Goal: Task Accomplishment & Management: Use online tool/utility

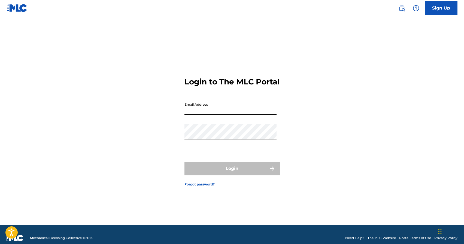
click at [232, 114] on input "Email Address" at bounding box center [230, 108] width 92 height 16
type input "[EMAIL_ADDRESS][DOMAIN_NAME]"
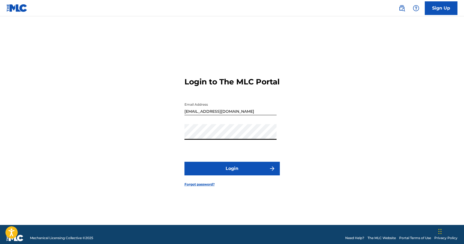
click at [229, 169] on button "Login" at bounding box center [231, 169] width 95 height 14
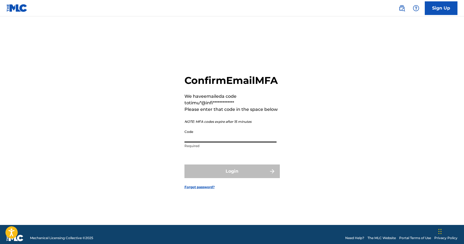
click at [206, 141] on input "Code" at bounding box center [230, 135] width 92 height 16
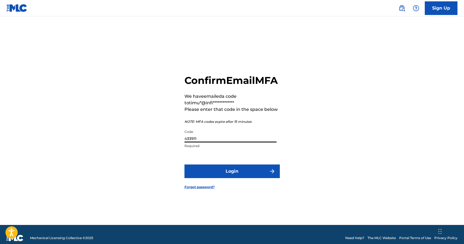
type input "433911"
click at [223, 185] on form "**********" at bounding box center [231, 127] width 95 height 195
click at [226, 178] on button "Login" at bounding box center [231, 172] width 95 height 14
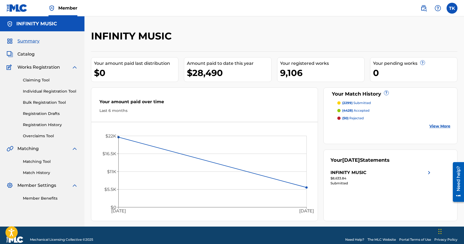
click at [44, 163] on link "Matching Tool" at bounding box center [50, 162] width 55 height 6
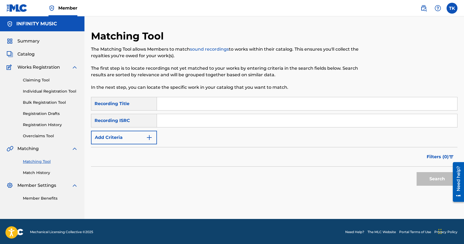
click at [40, 174] on link "Match History" at bounding box center [50, 173] width 55 height 6
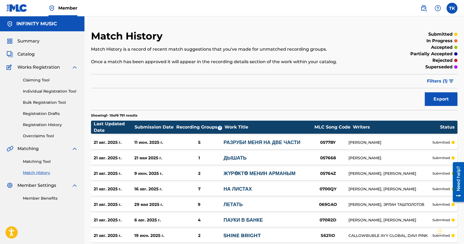
click at [441, 78] on span "Filters ( 1 )" at bounding box center [437, 81] width 21 height 7
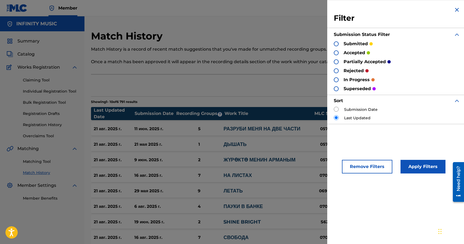
click at [335, 108] on input "radio" at bounding box center [336, 109] width 5 height 5
radio input "true"
click at [426, 169] on button "Apply Filters" at bounding box center [423, 167] width 45 height 14
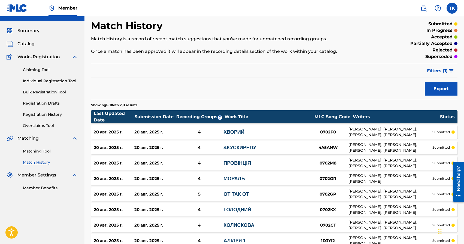
scroll to position [5, 0]
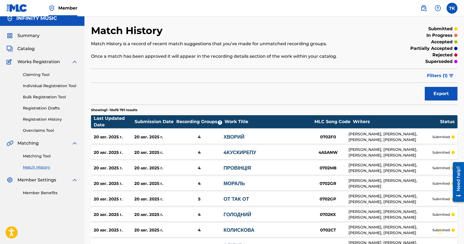
click at [32, 156] on link "Matching Tool" at bounding box center [50, 156] width 55 height 6
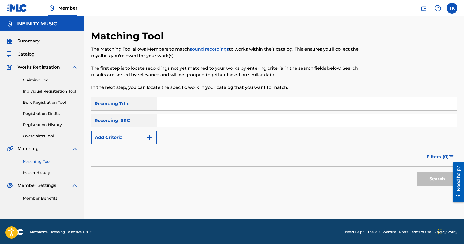
click at [210, 105] on input "Search Form" at bounding box center [307, 103] width 300 height 13
paste input "Шістьтридцять"
type input "Шістьтридцять"
click at [144, 138] on button "Add Criteria" at bounding box center [124, 138] width 66 height 14
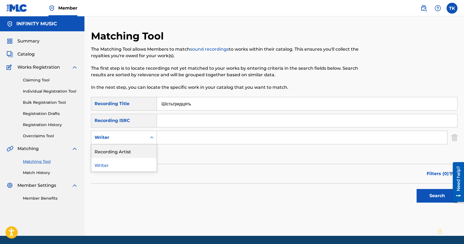
click at [143, 146] on div "Recording Artist" at bounding box center [123, 151] width 65 height 14
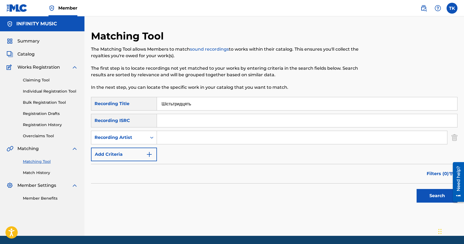
click at [174, 139] on input "Search Form" at bounding box center [302, 137] width 290 height 13
type input "PVNCH"
click at [421, 200] on button "Search" at bounding box center [437, 196] width 41 height 14
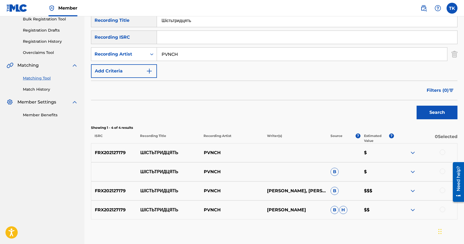
scroll to position [112, 0]
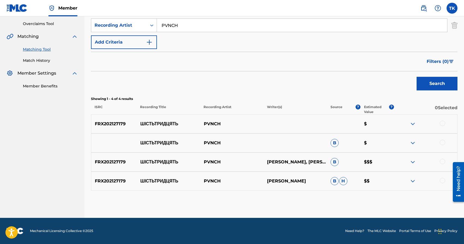
click at [444, 123] on div at bounding box center [442, 123] width 5 height 5
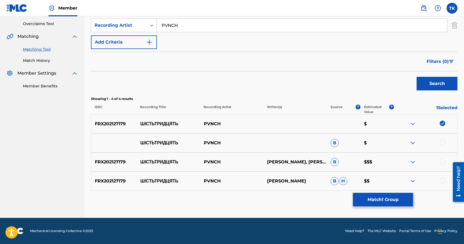
click at [443, 142] on div at bounding box center [442, 142] width 5 height 5
click at [443, 161] on div at bounding box center [442, 161] width 5 height 5
click at [443, 179] on div at bounding box center [442, 180] width 5 height 5
click at [403, 198] on button "Match 4 Groups" at bounding box center [383, 200] width 60 height 14
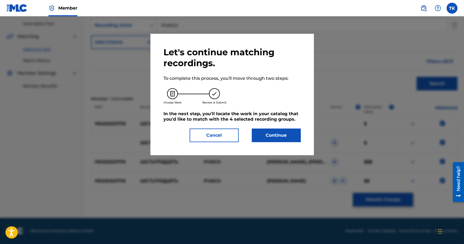
click at [282, 135] on button "Continue" at bounding box center [276, 136] width 49 height 14
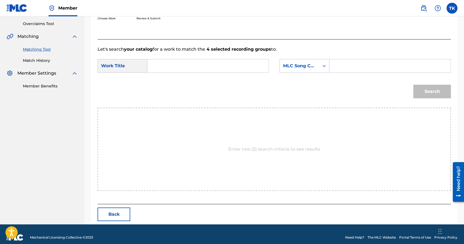
click at [221, 64] on input "Search Form" at bounding box center [208, 65] width 112 height 13
paste input "Шістьтридцять"
type input "Шістьтридцять"
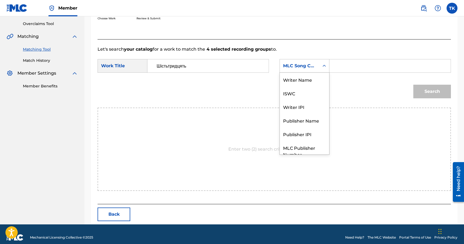
click at [322, 68] on icon "Search Form" at bounding box center [324, 65] width 5 height 5
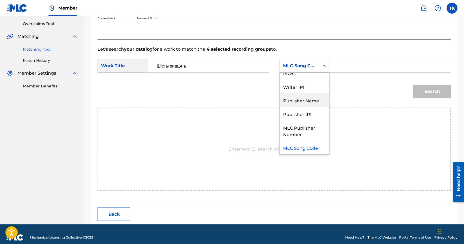
click at [314, 97] on div "Publisher Name" at bounding box center [304, 100] width 49 height 14
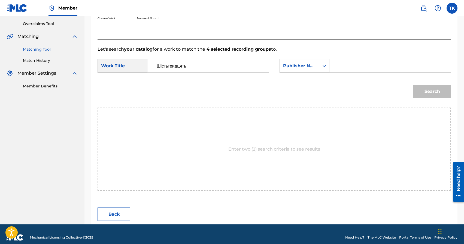
click at [347, 66] on input "Search Form" at bounding box center [390, 65] width 112 height 13
click at [350, 62] on input "Search Form" at bounding box center [390, 65] width 112 height 13
click at [364, 68] on input "Search Form" at bounding box center [390, 65] width 112 height 13
click at [358, 68] on input "Search Form" at bounding box center [390, 65] width 112 height 13
type input "ш"
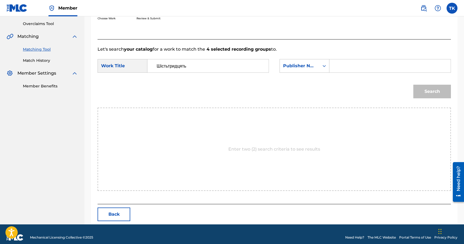
click at [353, 66] on input "Search Form" at bounding box center [390, 65] width 112 height 13
click at [345, 66] on input "Search Form" at bounding box center [390, 65] width 112 height 13
type input "i"
type input "INFINITY MUSIC"
click at [434, 95] on button "Search" at bounding box center [432, 92] width 38 height 14
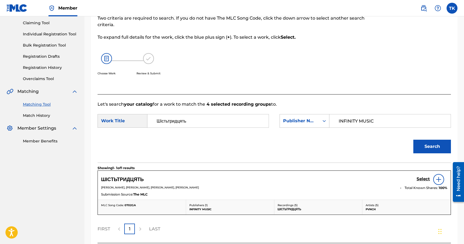
scroll to position [103, 0]
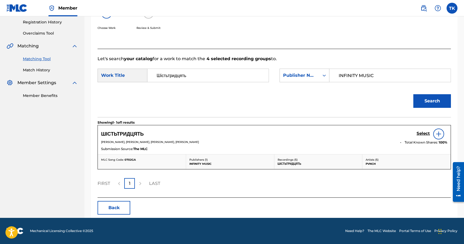
click at [422, 134] on h5 "Select" at bounding box center [423, 133] width 13 height 5
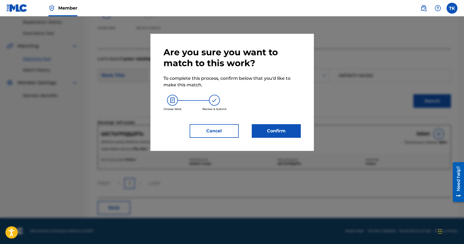
click at [282, 130] on button "Confirm" at bounding box center [276, 131] width 49 height 14
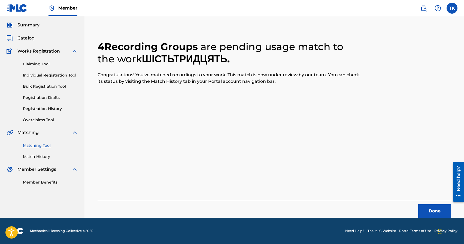
scroll to position [16, 0]
click at [423, 214] on button "Done" at bounding box center [434, 211] width 33 height 14
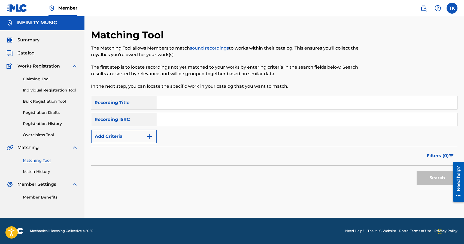
scroll to position [0, 0]
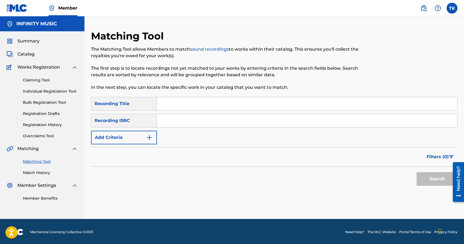
click at [187, 105] on input "Search Form" at bounding box center [307, 103] width 300 height 13
type input "[DEMOGRAPHIC_DATA]"
click at [149, 135] on img "Search Form" at bounding box center [149, 137] width 7 height 7
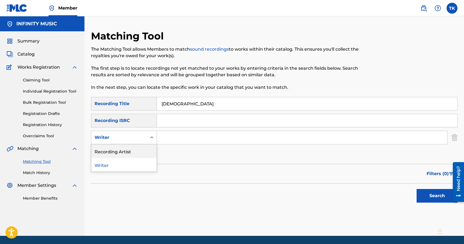
click at [147, 151] on div "Recording Artist" at bounding box center [123, 151] width 65 height 14
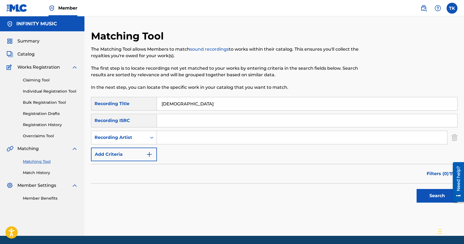
click at [175, 140] on input "Search Form" at bounding box center [302, 137] width 290 height 13
type input "PVNCH"
click at [437, 197] on button "Search" at bounding box center [437, 196] width 41 height 14
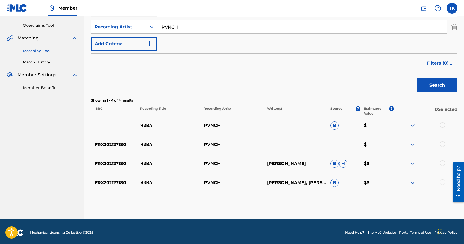
scroll to position [112, 0]
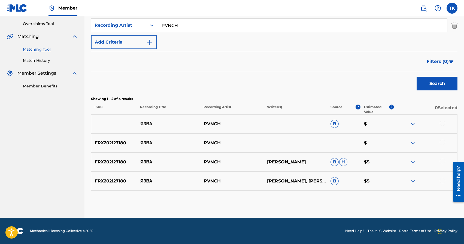
click at [443, 123] on div at bounding box center [442, 123] width 5 height 5
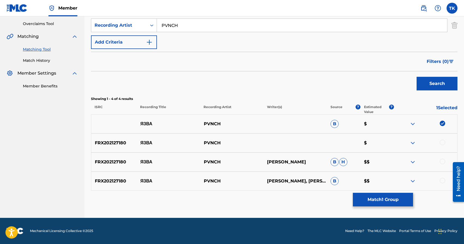
click at [443, 142] on div at bounding box center [442, 142] width 5 height 5
click at [444, 162] on div at bounding box center [442, 161] width 5 height 5
click at [444, 180] on div at bounding box center [442, 180] width 5 height 5
click at [399, 194] on button "Match 4 Groups" at bounding box center [383, 200] width 60 height 14
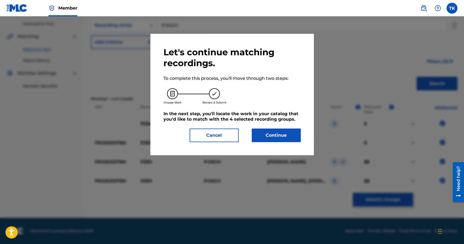
click at [291, 135] on button "Continue" at bounding box center [276, 136] width 49 height 14
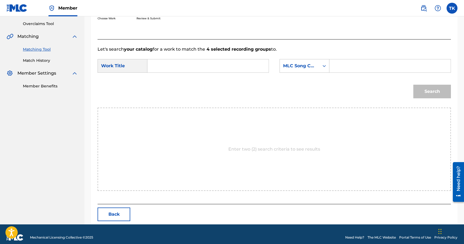
click at [233, 66] on input "Search Form" at bounding box center [208, 65] width 112 height 13
type input "[DEMOGRAPHIC_DATA]"
click at [304, 68] on div "MLC Song Code" at bounding box center [299, 66] width 33 height 7
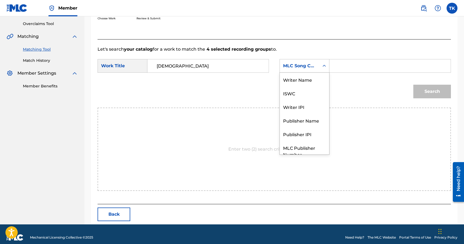
scroll to position [20, 0]
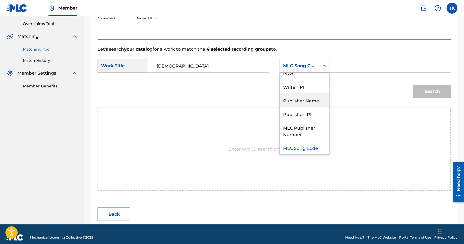
click at [311, 99] on div "Publisher Name" at bounding box center [304, 100] width 49 height 14
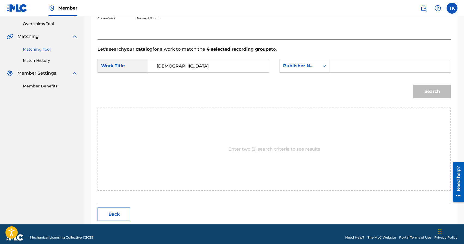
click at [349, 67] on input "Search Form" at bounding box center [390, 65] width 112 height 13
click at [356, 68] on input "Search Form" at bounding box center [390, 65] width 112 height 13
type input "INFINITY MUSIC"
click at [428, 94] on button "Search" at bounding box center [432, 92] width 38 height 14
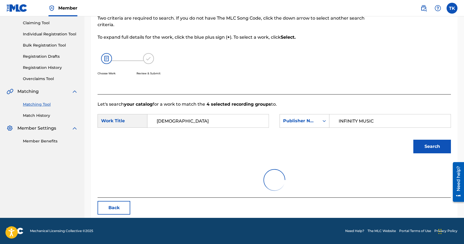
scroll to position [103, 0]
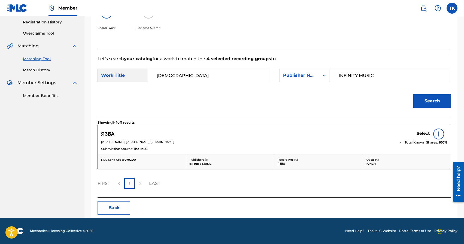
click at [421, 134] on h5 "Select" at bounding box center [423, 133] width 13 height 5
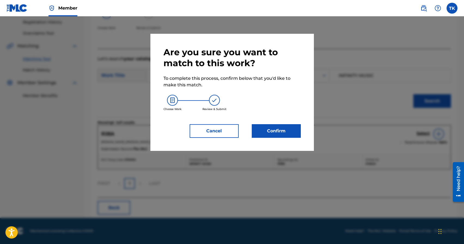
click at [301, 135] on div "Are you sure you want to match to this work? To complete this process, confirm …" at bounding box center [232, 92] width 164 height 117
click at [297, 134] on button "Confirm" at bounding box center [276, 131] width 49 height 14
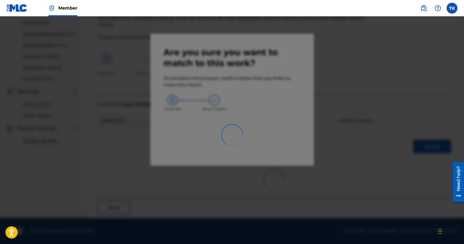
scroll to position [16, 0]
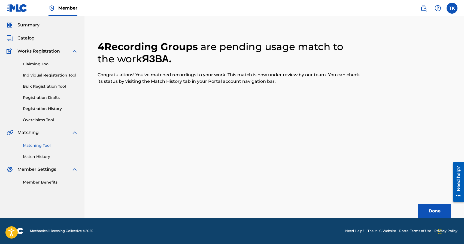
click at [426, 208] on button "Done" at bounding box center [434, 211] width 33 height 14
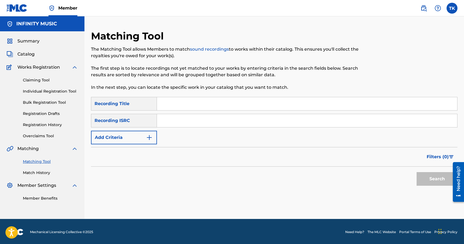
click at [251, 107] on input "Search Form" at bounding box center [307, 103] width 300 height 13
type input "нхпк"
click at [150, 138] on img "Search Form" at bounding box center [149, 137] width 7 height 7
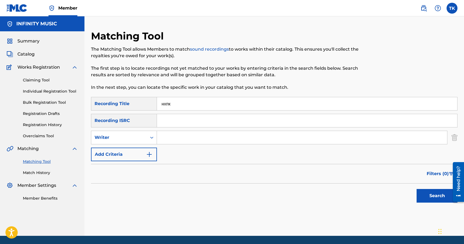
click at [150, 138] on icon "Search Form" at bounding box center [151, 137] width 5 height 5
click at [148, 150] on div "Recording Artist" at bounding box center [123, 151] width 65 height 14
click at [178, 141] on input "Search Form" at bounding box center [302, 137] width 290 height 13
type input "PVNCH"
click at [425, 190] on button "Search" at bounding box center [437, 196] width 41 height 14
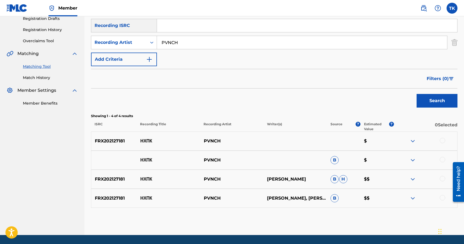
scroll to position [112, 0]
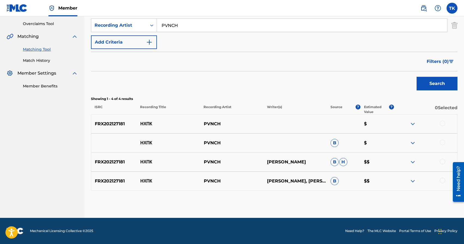
click at [443, 123] on div at bounding box center [442, 123] width 5 height 5
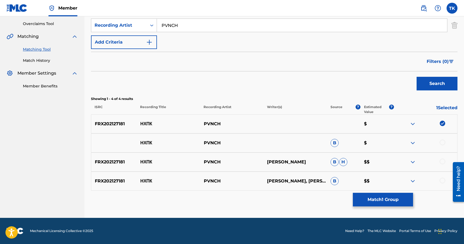
click at [443, 141] on div at bounding box center [442, 142] width 5 height 5
click at [443, 162] on div at bounding box center [442, 161] width 5 height 5
click at [444, 181] on div at bounding box center [442, 180] width 5 height 5
click at [382, 197] on button "Match 4 Groups" at bounding box center [383, 200] width 60 height 14
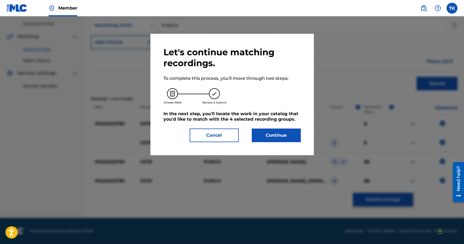
click at [273, 141] on button "Continue" at bounding box center [276, 136] width 49 height 14
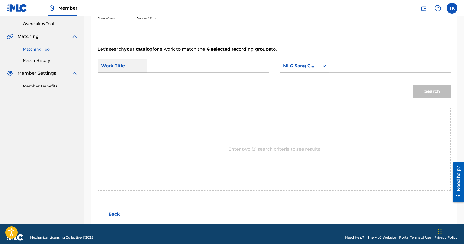
click at [219, 59] on input "Search Form" at bounding box center [208, 65] width 112 height 13
type input "нхпк"
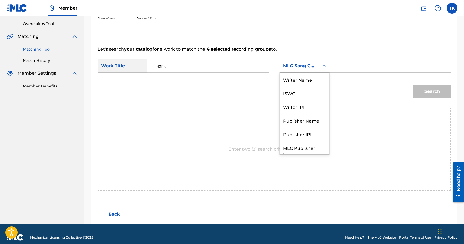
click at [323, 68] on icon "Search Form" at bounding box center [324, 65] width 5 height 5
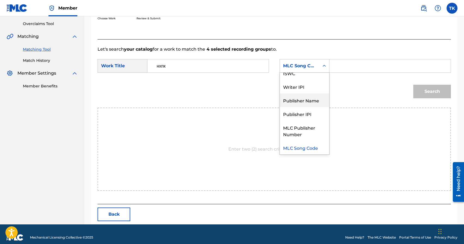
click at [315, 99] on div "Publisher Name" at bounding box center [304, 100] width 49 height 14
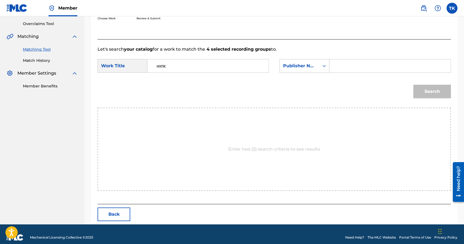
click at [349, 64] on input "Search Form" at bounding box center [390, 65] width 112 height 13
type input "INFINITY MUSIC"
click at [440, 92] on button "Search" at bounding box center [432, 92] width 38 height 14
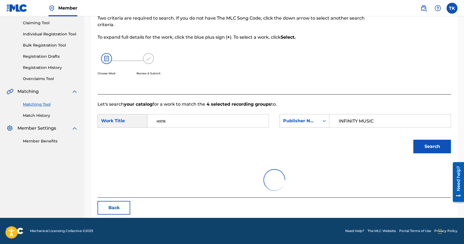
scroll to position [103, 0]
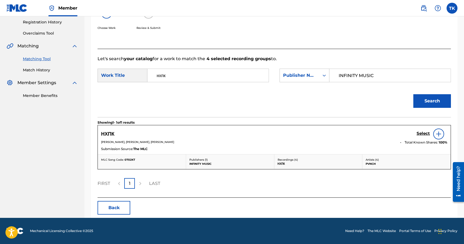
click at [422, 135] on h5 "Select" at bounding box center [423, 133] width 13 height 5
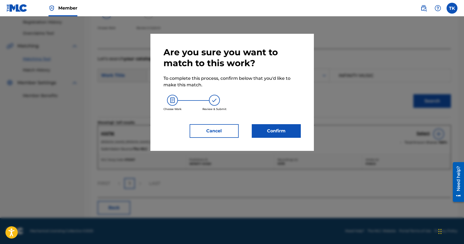
click at [268, 131] on button "Confirm" at bounding box center [276, 131] width 49 height 14
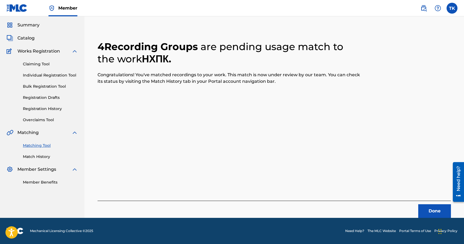
scroll to position [16, 0]
click at [437, 214] on button "Done" at bounding box center [434, 211] width 33 height 14
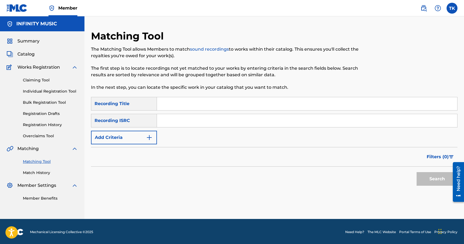
click at [222, 106] on input "Search Form" at bounding box center [307, 103] width 300 height 13
paste input "Це фініш пацики"
type input "Це фініш пацики"
click at [141, 137] on button "Add Criteria" at bounding box center [124, 138] width 66 height 14
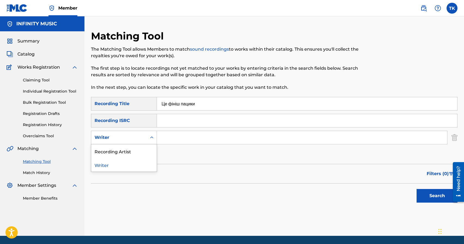
click at [141, 137] on div "Writer" at bounding box center [119, 137] width 49 height 7
click at [141, 145] on div "Recording Artist" at bounding box center [123, 151] width 65 height 14
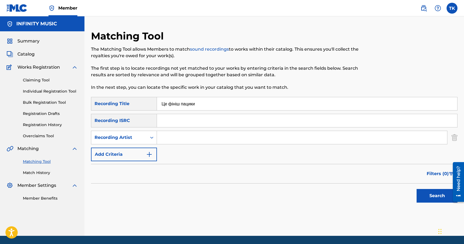
click at [184, 140] on input "Search Form" at bounding box center [302, 137] width 290 height 13
type input "PVNCH"
click at [423, 194] on button "Search" at bounding box center [437, 196] width 41 height 14
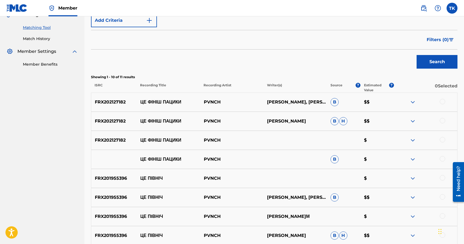
scroll to position [137, 0]
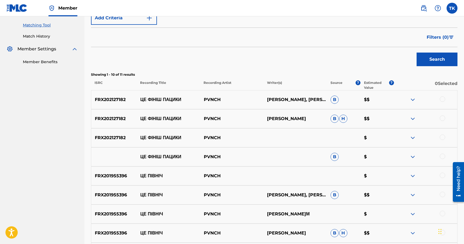
click at [442, 155] on div at bounding box center [442, 156] width 5 height 5
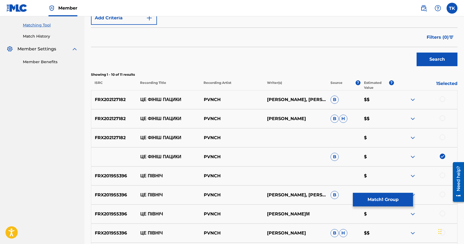
click at [442, 136] on div at bounding box center [442, 137] width 5 height 5
click at [444, 116] on div at bounding box center [442, 118] width 5 height 5
click at [443, 99] on div at bounding box center [442, 98] width 5 height 5
click at [394, 196] on button "Match 4 Groups" at bounding box center [383, 200] width 60 height 14
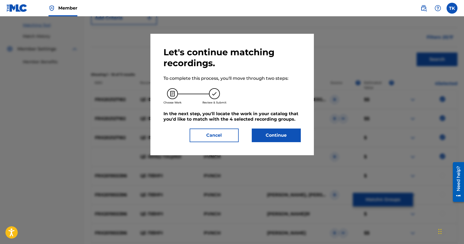
click at [277, 138] on button "Continue" at bounding box center [276, 136] width 49 height 14
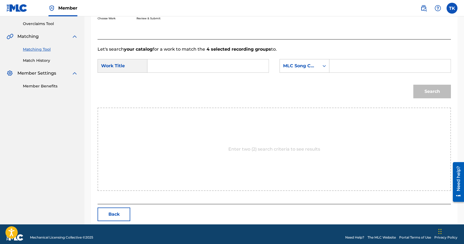
scroll to position [119, 0]
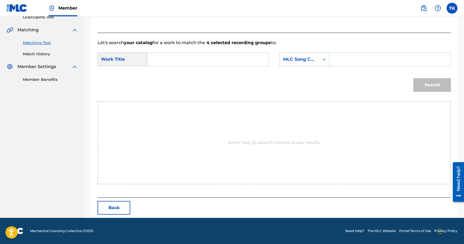
click at [216, 61] on input "Search Form" at bounding box center [208, 59] width 112 height 13
paste input "Це фініш пацики"
type input "Це фініш пацики"
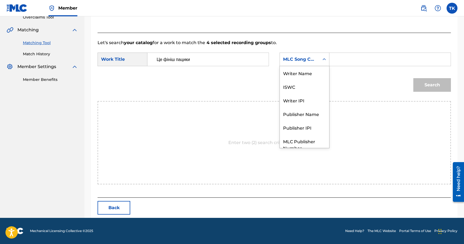
click at [297, 60] on div "MLC Song Code" at bounding box center [299, 59] width 33 height 7
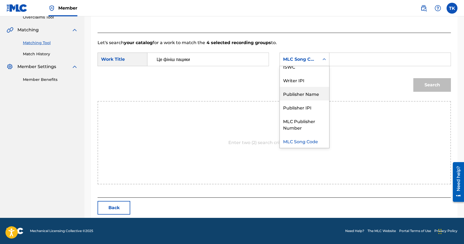
click at [297, 96] on div "Publisher Name" at bounding box center [304, 94] width 49 height 14
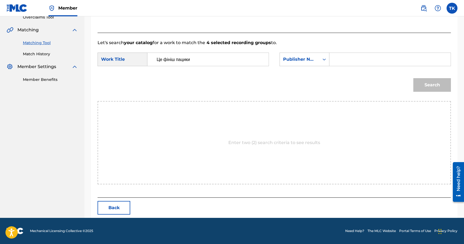
click at [339, 63] on input "Search Form" at bounding box center [390, 59] width 112 height 13
type input "INFINITY MUSIC"
click at [438, 91] on button "Search" at bounding box center [432, 85] width 38 height 14
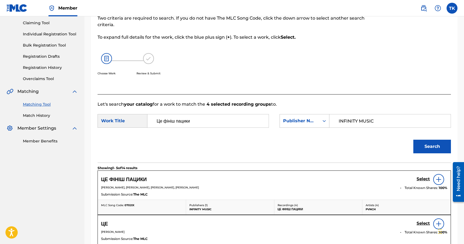
scroll to position [119, 0]
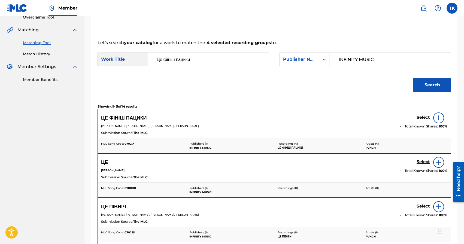
click at [423, 118] on h5 "Select" at bounding box center [423, 117] width 13 height 5
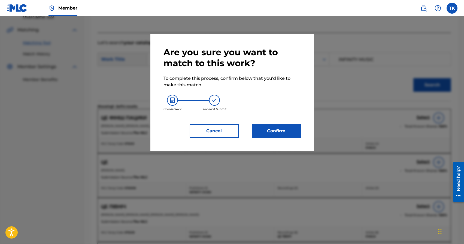
click at [288, 129] on button "Confirm" at bounding box center [276, 131] width 49 height 14
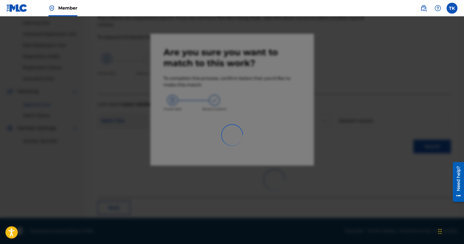
scroll to position [16, 0]
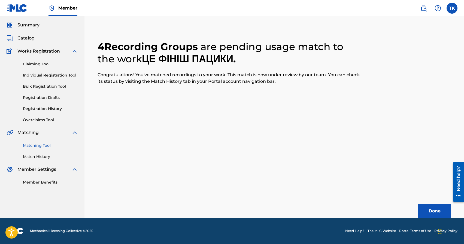
click at [427, 211] on button "Done" at bounding box center [434, 211] width 33 height 14
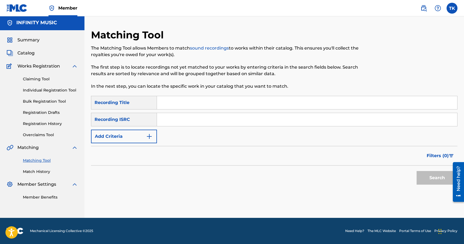
scroll to position [0, 0]
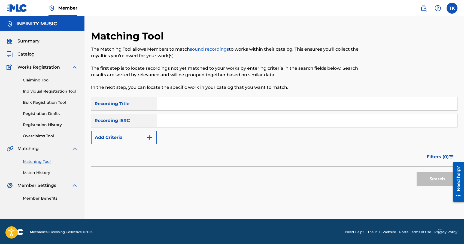
click at [215, 101] on input "Search Form" at bounding box center [307, 103] width 300 height 13
type input "{"
type input "X-день 1"
click at [140, 140] on button "Add Criteria" at bounding box center [124, 138] width 66 height 14
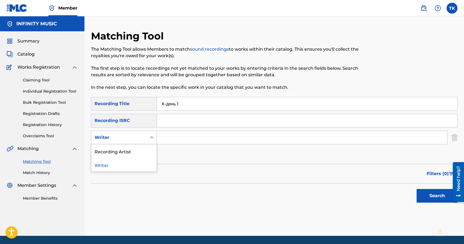
click at [140, 140] on div "Writer" at bounding box center [119, 137] width 49 height 7
click at [139, 149] on div "Recording Artist" at bounding box center [123, 151] width 65 height 14
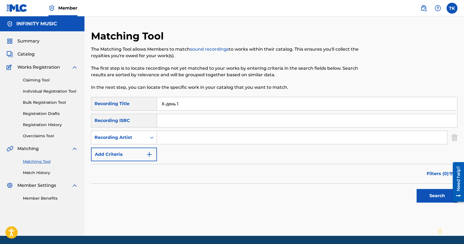
click at [164, 142] on input "Search Form" at bounding box center [302, 137] width 290 height 13
type input "PVNCH"
click at [438, 195] on button "Search" at bounding box center [437, 196] width 41 height 14
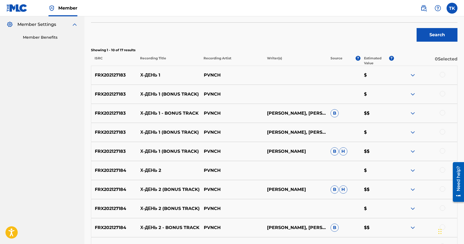
scroll to position [161, 0]
click at [443, 152] on div at bounding box center [442, 151] width 5 height 5
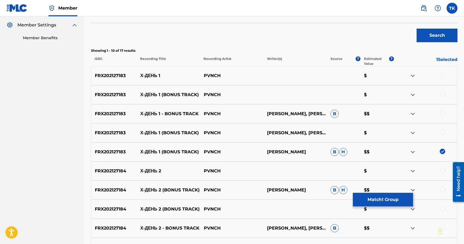
click at [443, 134] on div at bounding box center [442, 132] width 5 height 5
click at [443, 114] on div at bounding box center [442, 113] width 5 height 5
click at [443, 93] on div at bounding box center [442, 94] width 5 height 5
click at [443, 75] on div at bounding box center [442, 74] width 5 height 5
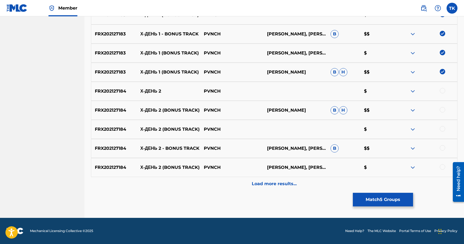
scroll to position [240, 0]
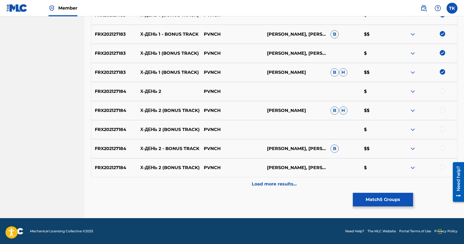
click at [380, 201] on button "Match 5 Groups" at bounding box center [383, 200] width 60 height 14
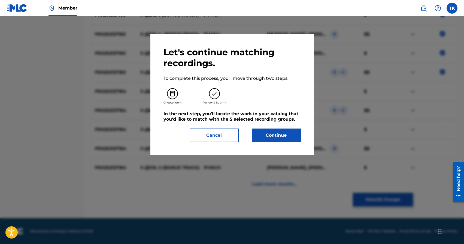
click at [278, 137] on button "Continue" at bounding box center [276, 136] width 49 height 14
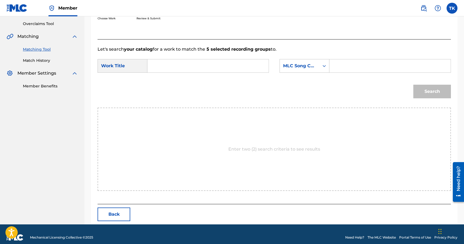
scroll to position [119, 0]
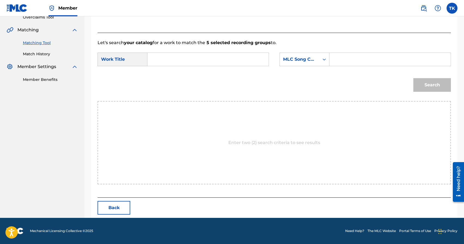
click at [222, 60] on input "Search Form" at bounding box center [208, 59] width 112 height 13
type input "ч"
type input "x-день 1"
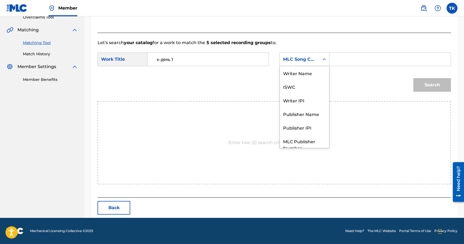
click at [310, 61] on div "MLC Song Code" at bounding box center [299, 59] width 33 height 7
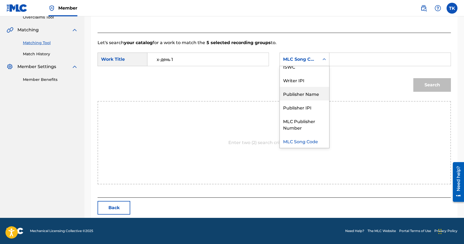
click at [309, 93] on div "Publisher Name" at bounding box center [304, 94] width 49 height 14
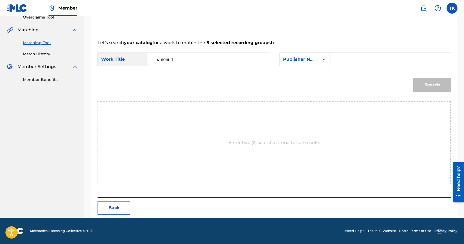
click at [344, 63] on input "Search Form" at bounding box center [390, 59] width 112 height 13
type input "INFINITY MUSIC"
click at [425, 83] on button "Search" at bounding box center [432, 85] width 38 height 14
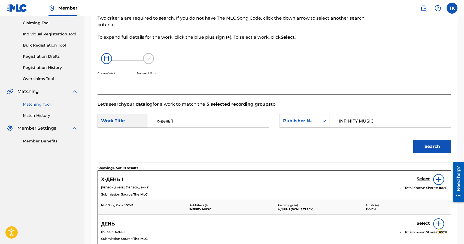
scroll to position [119, 0]
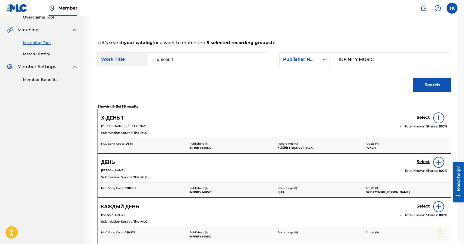
click at [423, 118] on h5 "Select" at bounding box center [423, 117] width 13 height 5
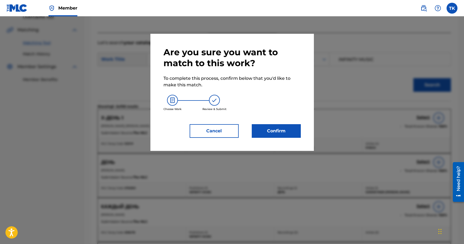
click at [291, 132] on button "Confirm" at bounding box center [276, 131] width 49 height 14
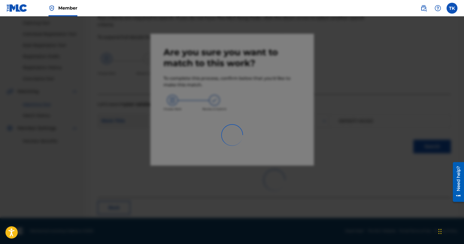
scroll to position [16, 0]
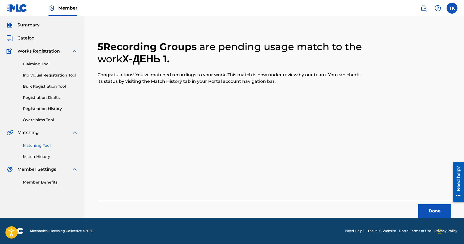
click at [437, 207] on button "Done" at bounding box center [434, 211] width 33 height 14
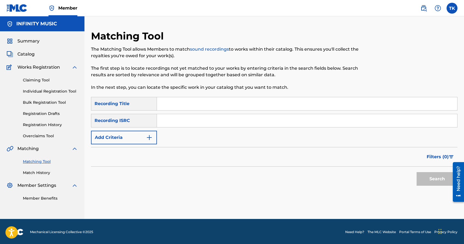
click at [191, 107] on input "Search Form" at bounding box center [307, 103] width 300 height 13
type input "X-день 2"
click at [143, 137] on button "Add Criteria" at bounding box center [124, 138] width 66 height 14
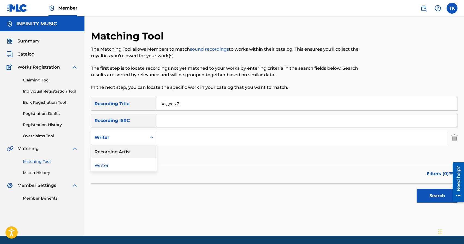
click at [141, 148] on div "Recording Artist" at bounding box center [123, 151] width 65 height 14
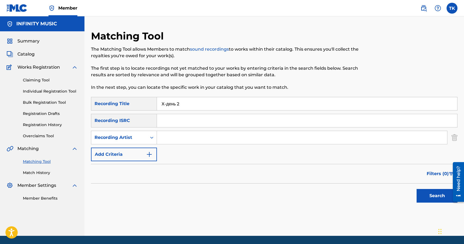
click at [184, 138] on input "Search Form" at bounding box center [302, 137] width 290 height 13
type input "PVNCH"
click at [425, 194] on button "Search" at bounding box center [437, 196] width 41 height 14
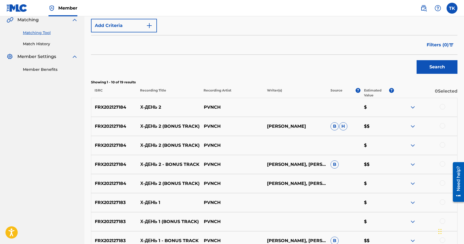
scroll to position [129, 0]
click at [151, 107] on p "Х-ДЕНЬ 2" at bounding box center [168, 107] width 63 height 7
copy p "Х-ДЕНЬ 2"
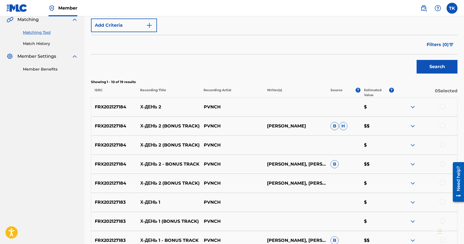
click at [441, 184] on div at bounding box center [442, 182] width 5 height 5
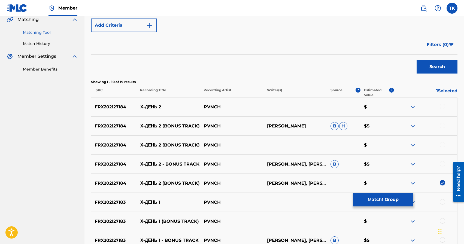
click at [441, 163] on div at bounding box center [442, 163] width 5 height 5
click at [442, 144] on div at bounding box center [442, 144] width 5 height 5
click at [441, 125] on div at bounding box center [442, 125] width 5 height 5
click at [441, 106] on div at bounding box center [442, 106] width 5 height 5
click at [383, 200] on button "Match 5 Groups" at bounding box center [383, 200] width 60 height 14
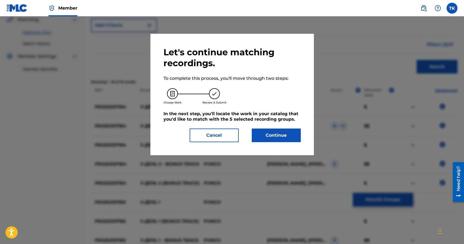
click at [293, 134] on button "Continue" at bounding box center [276, 136] width 49 height 14
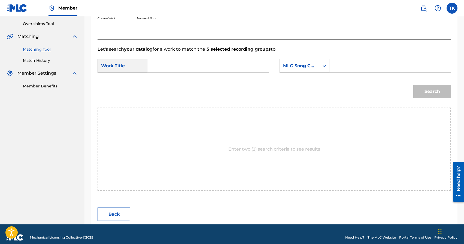
scroll to position [119, 0]
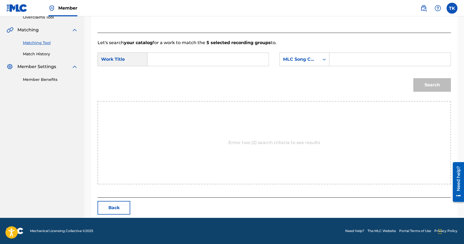
click at [228, 52] on form "SearchWithCriteria792857c1-cd1f-4c7b-a766-64f616853a34 Work Title SearchWithCri…" at bounding box center [274, 73] width 353 height 55
click at [225, 56] on input "Search Form" at bounding box center [208, 59] width 112 height 13
paste input "Х-ДЕНЬ 2"
type input "Х-ДЕНЬ 2"
click at [303, 60] on div "MLC Song Code" at bounding box center [299, 59] width 33 height 7
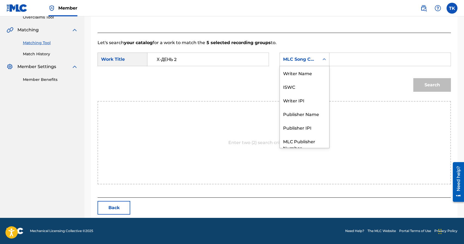
scroll to position [20, 0]
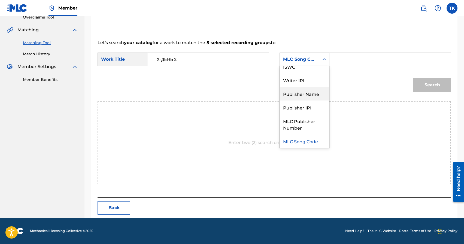
click at [303, 92] on div "Publisher Name" at bounding box center [304, 94] width 49 height 14
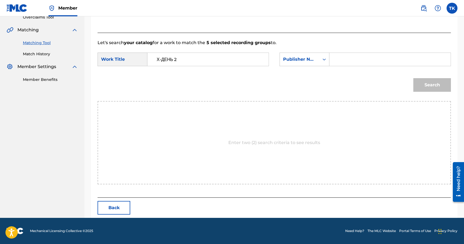
click at [350, 63] on input "Search Form" at bounding box center [390, 59] width 112 height 13
type input "INFINITY MUSIC"
click at [428, 86] on button "Search" at bounding box center [432, 85] width 38 height 14
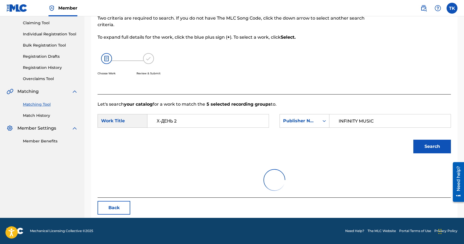
scroll to position [119, 0]
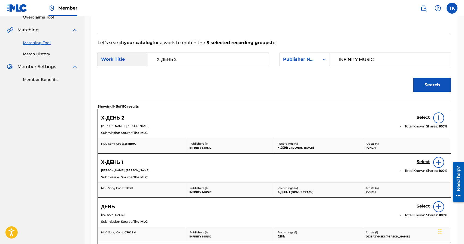
click at [418, 116] on h5 "Select" at bounding box center [423, 117] width 13 height 5
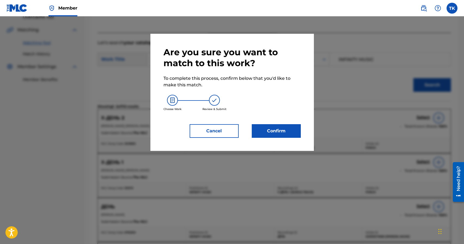
click at [295, 128] on button "Confirm" at bounding box center [276, 131] width 49 height 14
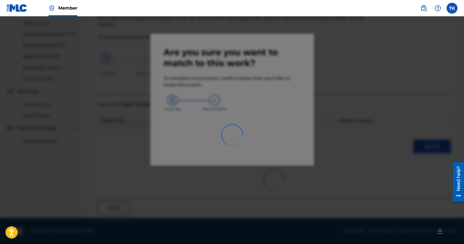
scroll to position [16, 0]
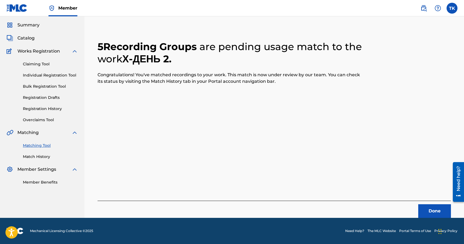
click at [423, 209] on button "Done" at bounding box center [434, 211] width 33 height 14
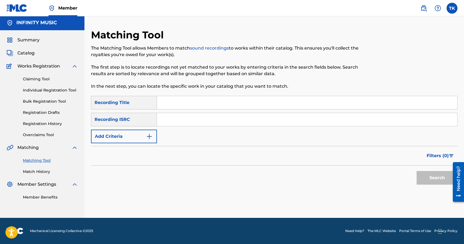
scroll to position [0, 0]
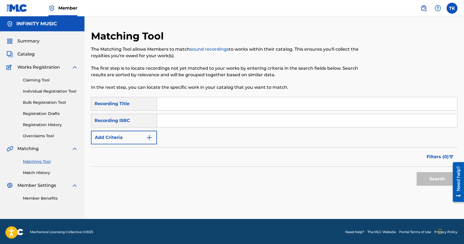
click at [189, 101] on input "Search Form" at bounding box center [307, 103] width 300 height 13
type input "переживем"
click at [134, 137] on button "Add Criteria" at bounding box center [124, 138] width 66 height 14
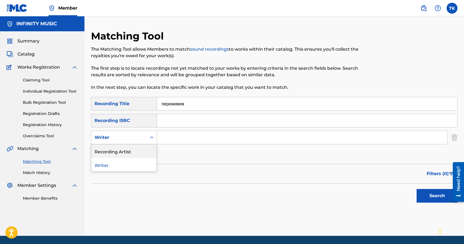
click at [134, 149] on div "Recording Artist" at bounding box center [123, 151] width 65 height 14
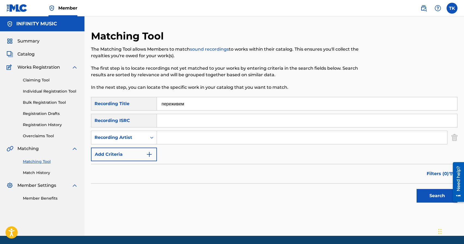
click at [184, 137] on input "Search Form" at bounding box center [302, 137] width 290 height 13
type input "PVNCH"
click at [434, 194] on button "Search" at bounding box center [437, 196] width 41 height 14
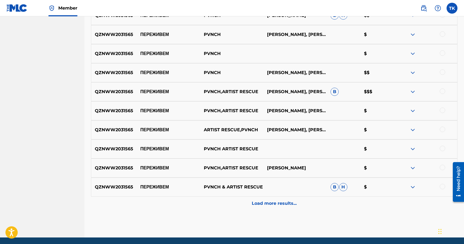
scroll to position [224, 0]
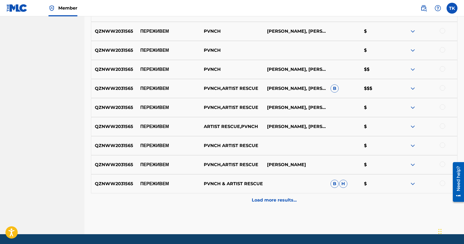
click at [267, 197] on p "Load more results..." at bounding box center [274, 200] width 45 height 7
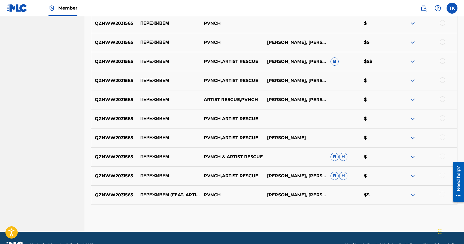
scroll to position [252, 0]
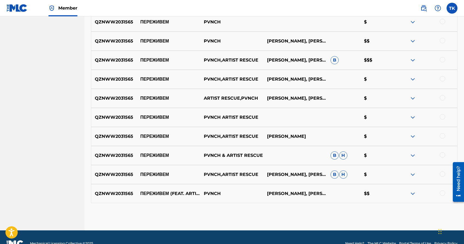
click at [442, 193] on div at bounding box center [442, 192] width 5 height 5
click at [443, 175] on div at bounding box center [442, 173] width 5 height 5
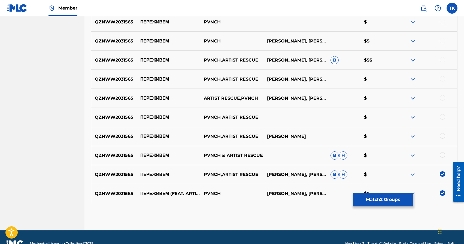
click at [442, 156] on div at bounding box center [442, 154] width 5 height 5
click at [443, 136] on div at bounding box center [442, 135] width 5 height 5
click at [443, 116] on div at bounding box center [442, 116] width 5 height 5
click at [442, 100] on div at bounding box center [442, 97] width 5 height 5
click at [442, 78] on div at bounding box center [442, 78] width 5 height 5
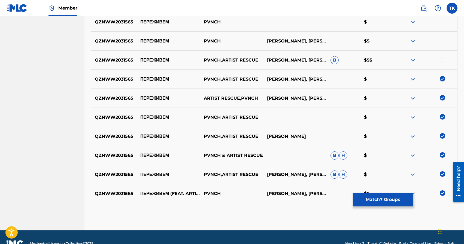
click at [442, 61] on div at bounding box center [442, 59] width 5 height 5
click at [443, 40] on div at bounding box center [442, 40] width 5 height 5
click at [444, 23] on div at bounding box center [442, 21] width 5 height 5
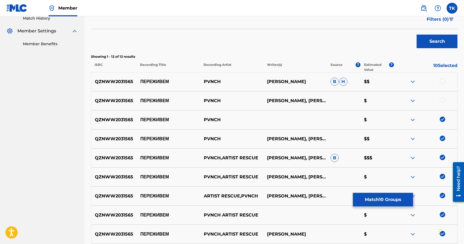
scroll to position [152, 0]
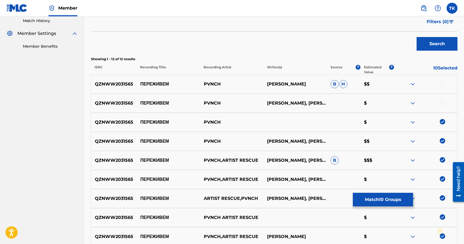
click at [441, 103] on div at bounding box center [442, 102] width 5 height 5
click at [443, 83] on div at bounding box center [442, 83] width 5 height 5
click at [384, 196] on button "Match 12 Groups" at bounding box center [383, 200] width 60 height 14
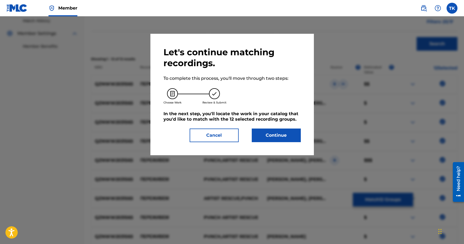
click at [294, 138] on button "Continue" at bounding box center [276, 136] width 49 height 14
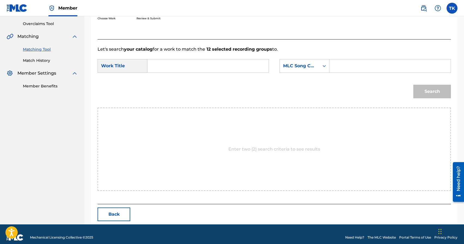
scroll to position [119, 0]
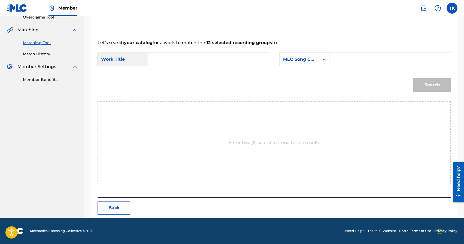
click at [225, 62] on input "Search Form" at bounding box center [208, 59] width 112 height 13
click at [169, 76] on div "переж ивем (feat. artist rescue)" at bounding box center [167, 81] width 30 height 29
type input "переживем (feat. artist rescue)"
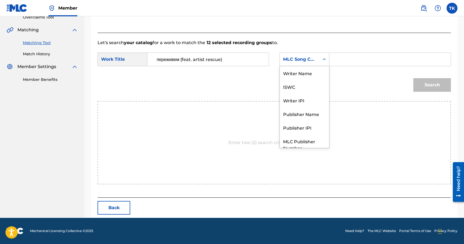
click at [311, 59] on div "MLC Song Code" at bounding box center [299, 59] width 33 height 7
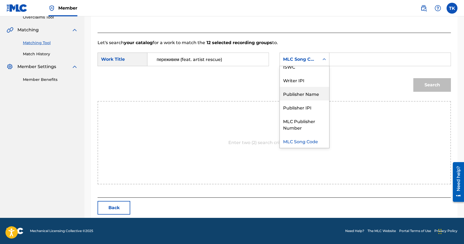
click at [300, 93] on div "Publisher Name" at bounding box center [304, 94] width 49 height 14
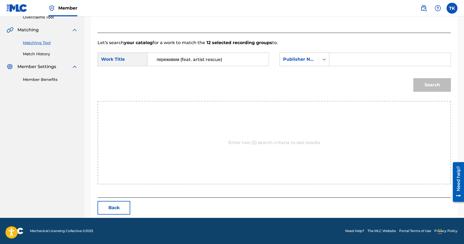
click at [353, 63] on input "Search Form" at bounding box center [390, 59] width 112 height 13
type input "INFINITY MUSIC"
click at [422, 86] on button "Search" at bounding box center [432, 85] width 38 height 14
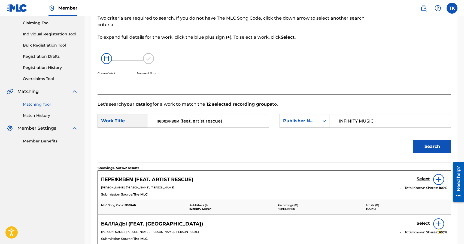
scroll to position [119, 0]
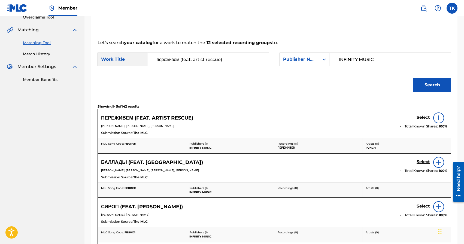
click at [418, 117] on h5 "Select" at bounding box center [423, 117] width 13 height 5
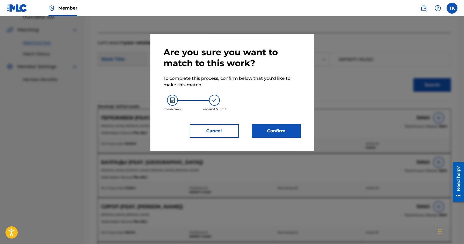
click at [287, 132] on button "Confirm" at bounding box center [276, 131] width 49 height 14
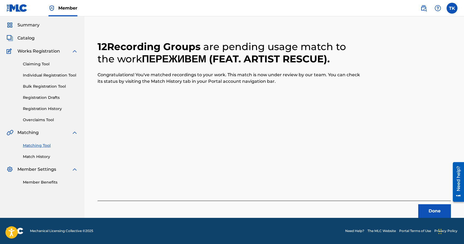
scroll to position [16, 0]
click at [435, 207] on button "Done" at bounding box center [434, 211] width 33 height 14
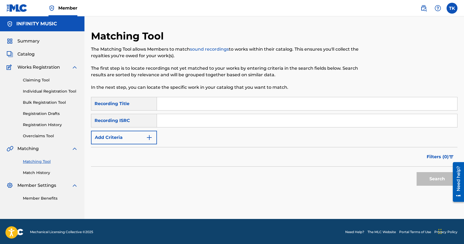
click at [211, 98] on input "Search Form" at bounding box center [307, 103] width 300 height 13
paste input "Це північ"
type input "Це північ"
click at [138, 135] on button "Add Criteria" at bounding box center [124, 138] width 66 height 14
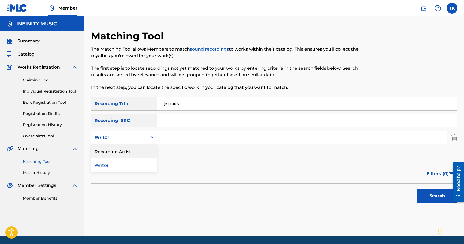
click at [138, 146] on div "Recording Artist" at bounding box center [123, 151] width 65 height 14
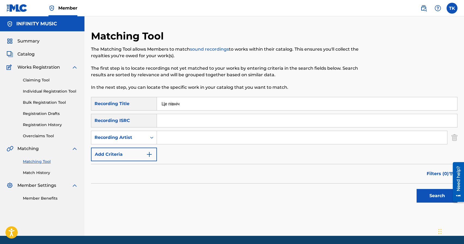
click at [182, 138] on input "Search Form" at bounding box center [302, 137] width 290 height 13
type input "з"
type input "PVNCH"
click at [437, 201] on button "Search" at bounding box center [437, 196] width 41 height 14
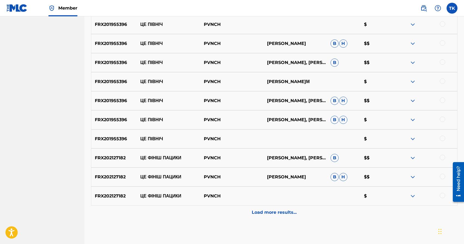
scroll to position [213, 0]
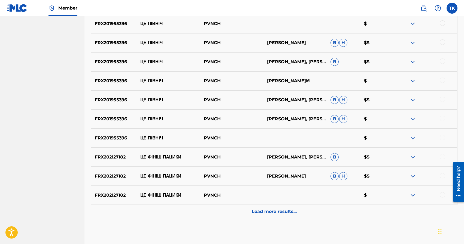
click at [443, 137] on div at bounding box center [442, 137] width 5 height 5
click at [444, 118] on div at bounding box center [442, 118] width 5 height 5
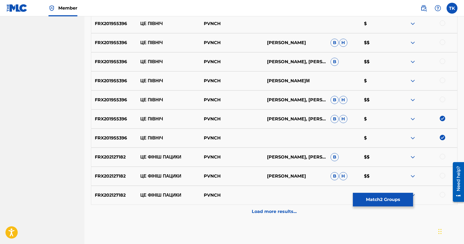
click at [442, 99] on div at bounding box center [442, 99] width 5 height 5
click at [443, 80] on div at bounding box center [442, 80] width 5 height 5
click at [443, 62] on div at bounding box center [442, 61] width 5 height 5
click at [443, 43] on div at bounding box center [442, 42] width 5 height 5
click at [442, 22] on div at bounding box center [442, 22] width 5 height 5
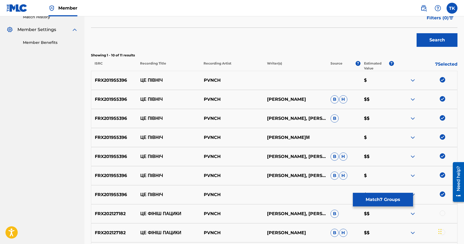
scroll to position [155, 0]
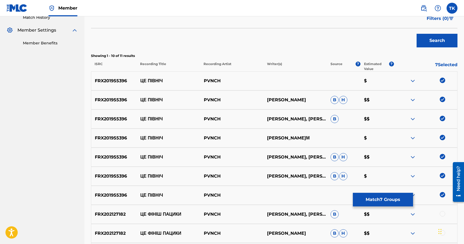
click at [383, 200] on button "Match 7 Groups" at bounding box center [383, 200] width 60 height 14
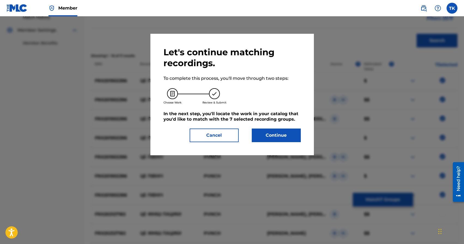
click at [292, 138] on button "Continue" at bounding box center [276, 136] width 49 height 14
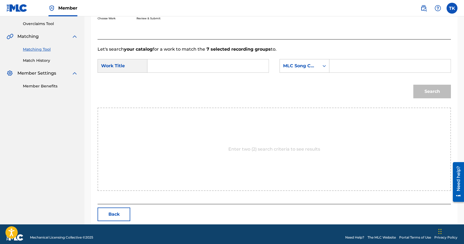
scroll to position [119, 0]
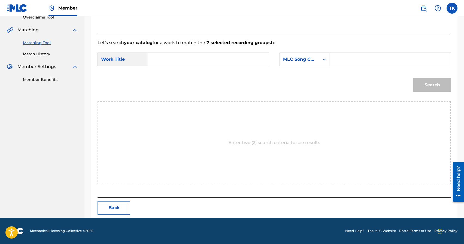
click at [232, 60] on input "Search Form" at bounding box center [208, 59] width 112 height 13
paste input "Це північ"
type input "Це північ"
click at [304, 59] on div "MLC Song Code" at bounding box center [299, 59] width 33 height 7
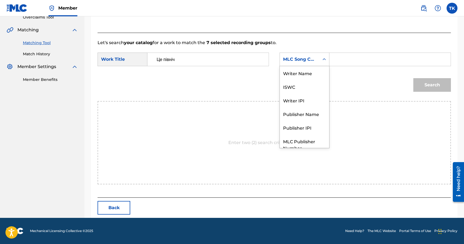
scroll to position [20, 0]
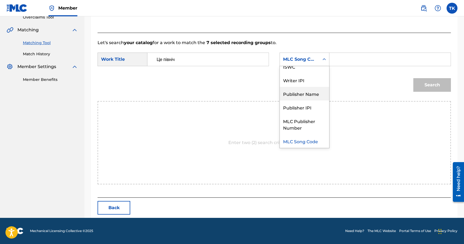
click at [307, 90] on div "Publisher Name" at bounding box center [304, 94] width 49 height 14
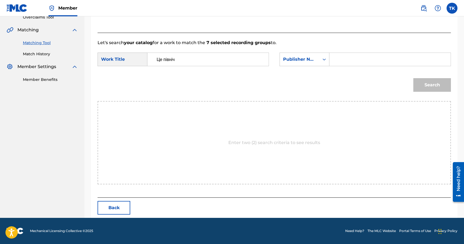
click at [343, 64] on input "Search Form" at bounding box center [390, 59] width 112 height 13
type input "INFINITY MUSIC"
click at [431, 86] on button "Search" at bounding box center [432, 85] width 38 height 14
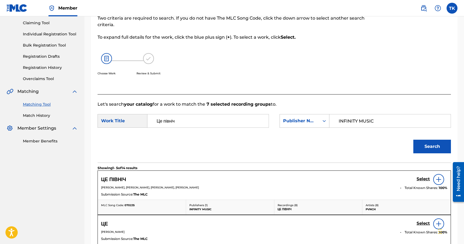
scroll to position [119, 0]
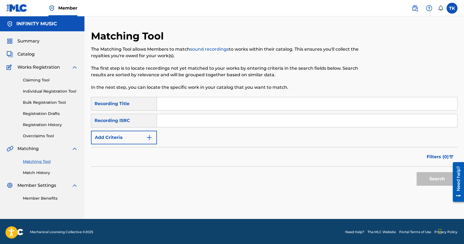
click at [36, 173] on link "Match History" at bounding box center [50, 173] width 55 height 6
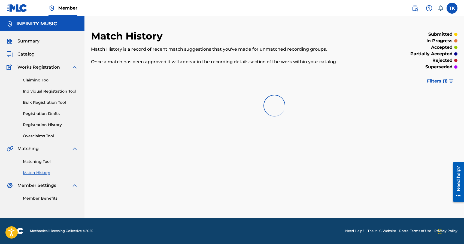
click at [438, 81] on span "Filters ( 1 )" at bounding box center [437, 81] width 21 height 7
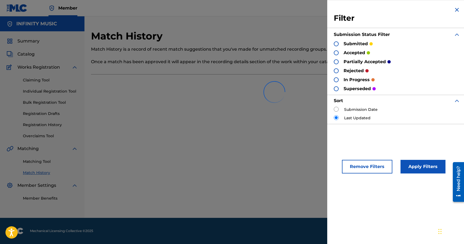
click at [337, 108] on div at bounding box center [274, 92] width 367 height 35
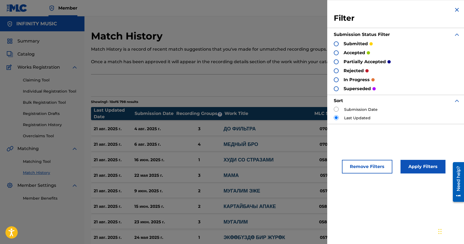
click at [337, 108] on input "radio" at bounding box center [336, 109] width 5 height 5
radio input "true"
click at [419, 162] on button "Apply Filters" at bounding box center [423, 167] width 45 height 14
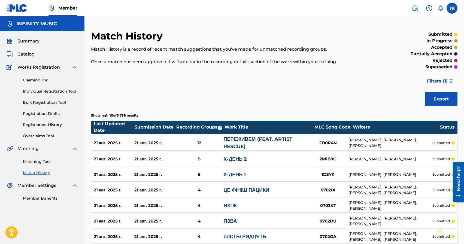
click at [46, 162] on link "Matching Tool" at bounding box center [50, 162] width 55 height 6
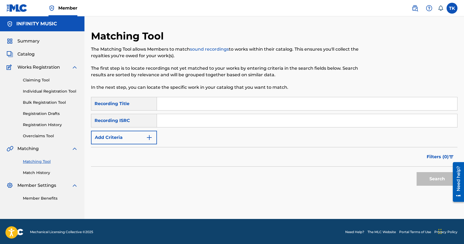
click at [194, 106] on input "Search Form" at bounding box center [307, 103] width 300 height 13
paste input "Це північ"
type input "Це північ"
click at [140, 137] on button "Add Criteria" at bounding box center [124, 138] width 66 height 14
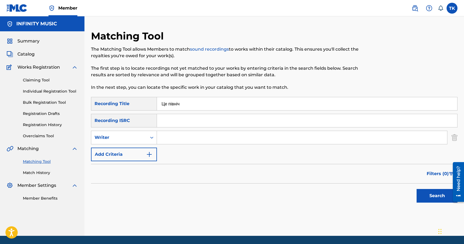
click at [140, 137] on div "Writer" at bounding box center [119, 137] width 49 height 7
click at [140, 149] on div "Recording Artist" at bounding box center [123, 151] width 65 height 14
click at [184, 143] on input "Search Form" at bounding box center [302, 137] width 290 height 13
type input "PVNCH"
click at [431, 196] on button "Search" at bounding box center [437, 196] width 41 height 14
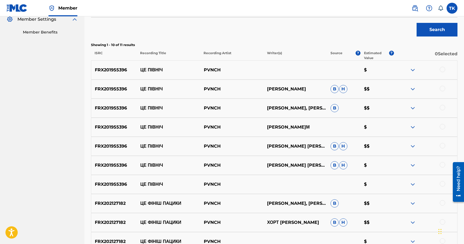
scroll to position [165, 0]
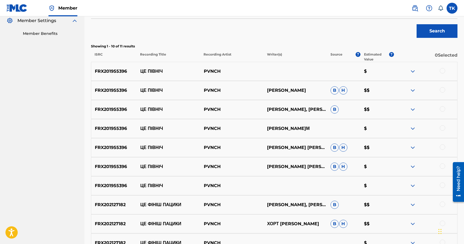
click at [443, 185] on div at bounding box center [442, 185] width 5 height 5
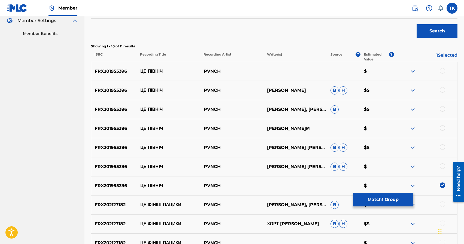
click at [444, 167] on div at bounding box center [442, 166] width 5 height 5
click at [443, 147] on div at bounding box center [442, 146] width 5 height 5
click at [443, 128] on div at bounding box center [442, 127] width 5 height 5
click at [443, 109] on div at bounding box center [442, 108] width 5 height 5
click at [443, 87] on div "FRX201955396 ЦЕ ПІВНІЧ PVNCH ІГОР РОПАН B H $$" at bounding box center [274, 90] width 367 height 19
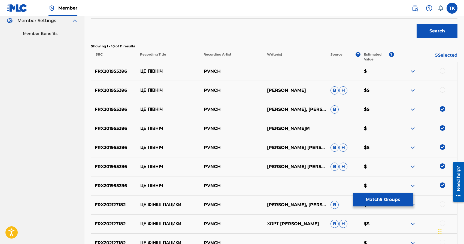
click at [443, 87] on div at bounding box center [442, 89] width 5 height 5
click at [442, 73] on div at bounding box center [442, 70] width 5 height 5
click at [374, 198] on button "Match 7 Groups" at bounding box center [383, 200] width 60 height 14
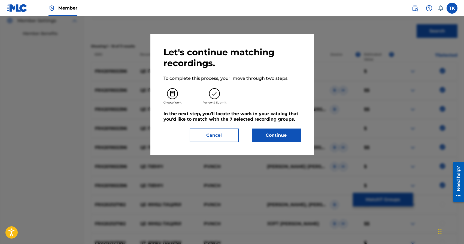
click at [281, 136] on button "Continue" at bounding box center [276, 136] width 49 height 14
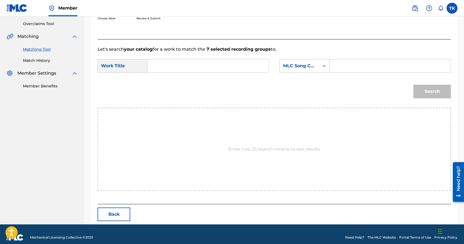
scroll to position [119, 0]
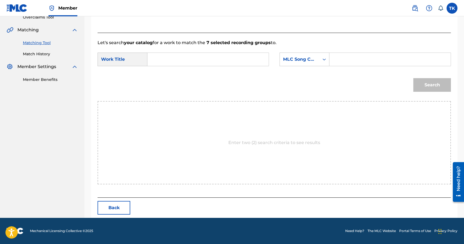
click at [228, 59] on input "Search Form" at bounding box center [208, 59] width 112 height 13
paste input "Це північ"
type input "Це північ"
click at [296, 61] on div "MLC Song Code" at bounding box center [299, 59] width 33 height 7
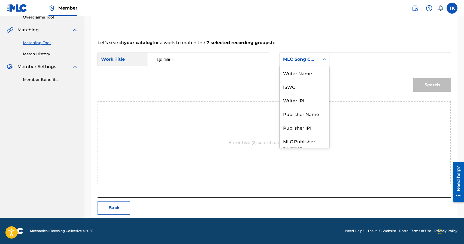
scroll to position [20, 0]
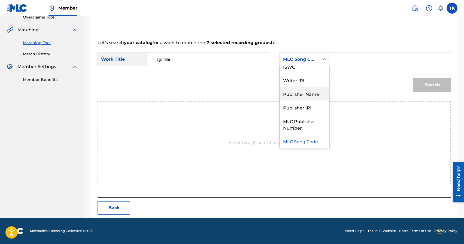
click at [306, 93] on div "Publisher Name" at bounding box center [304, 94] width 49 height 14
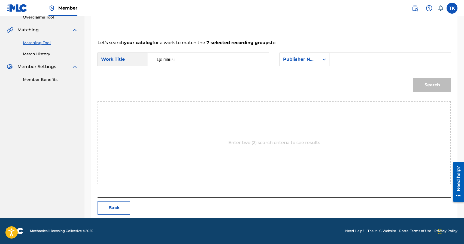
click at [342, 64] on input "Search Form" at bounding box center [390, 59] width 112 height 13
type input "INFINITY MUSIC"
click at [428, 82] on button "Search" at bounding box center [432, 85] width 38 height 14
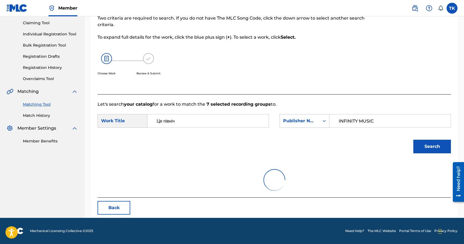
scroll to position [119, 0]
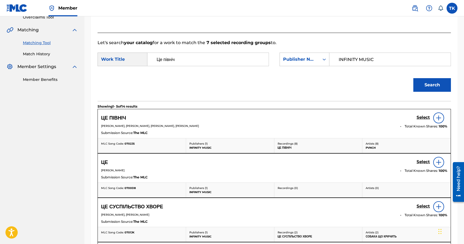
click at [420, 117] on h5 "Select" at bounding box center [423, 117] width 13 height 5
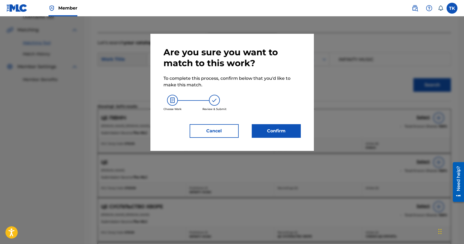
click at [289, 127] on button "Confirm" at bounding box center [276, 131] width 49 height 14
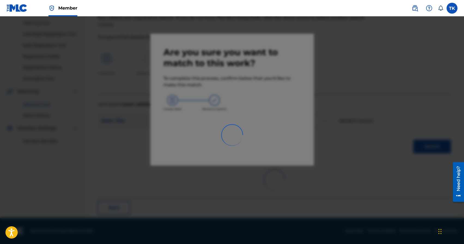
scroll to position [16, 0]
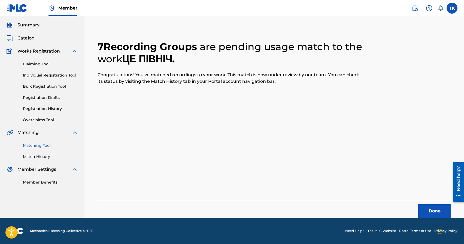
click at [428, 210] on button "Done" at bounding box center [434, 211] width 33 height 14
